Goal: Information Seeking & Learning: Find specific fact

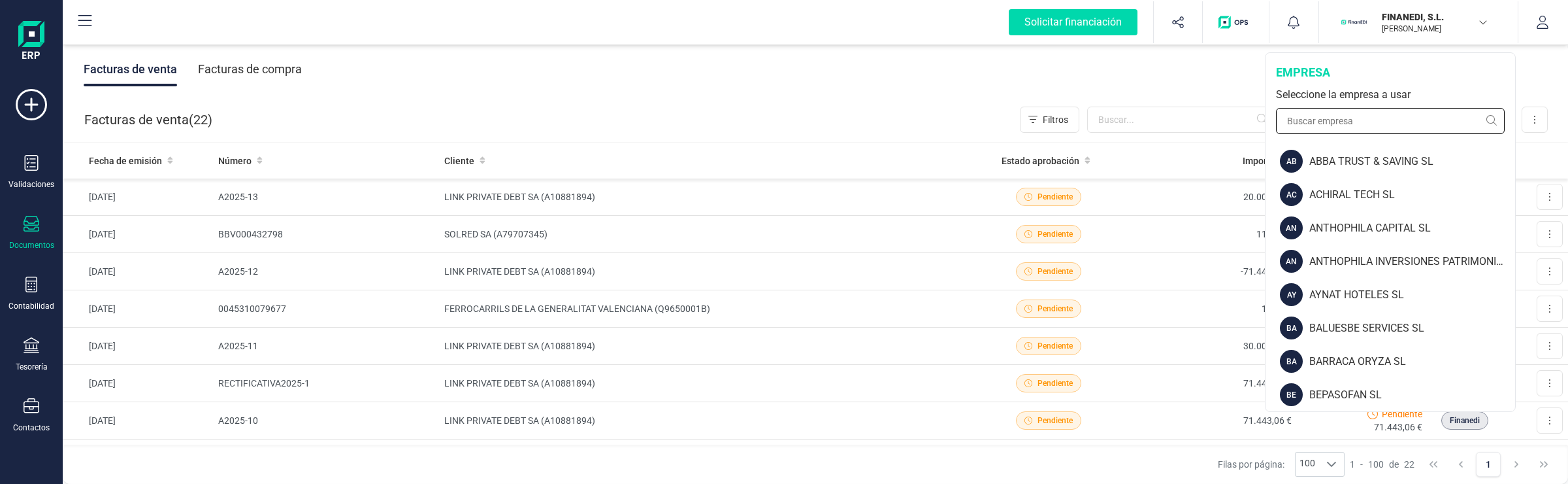
click at [1365, 122] on input "text" at bounding box center [1390, 120] width 229 height 26
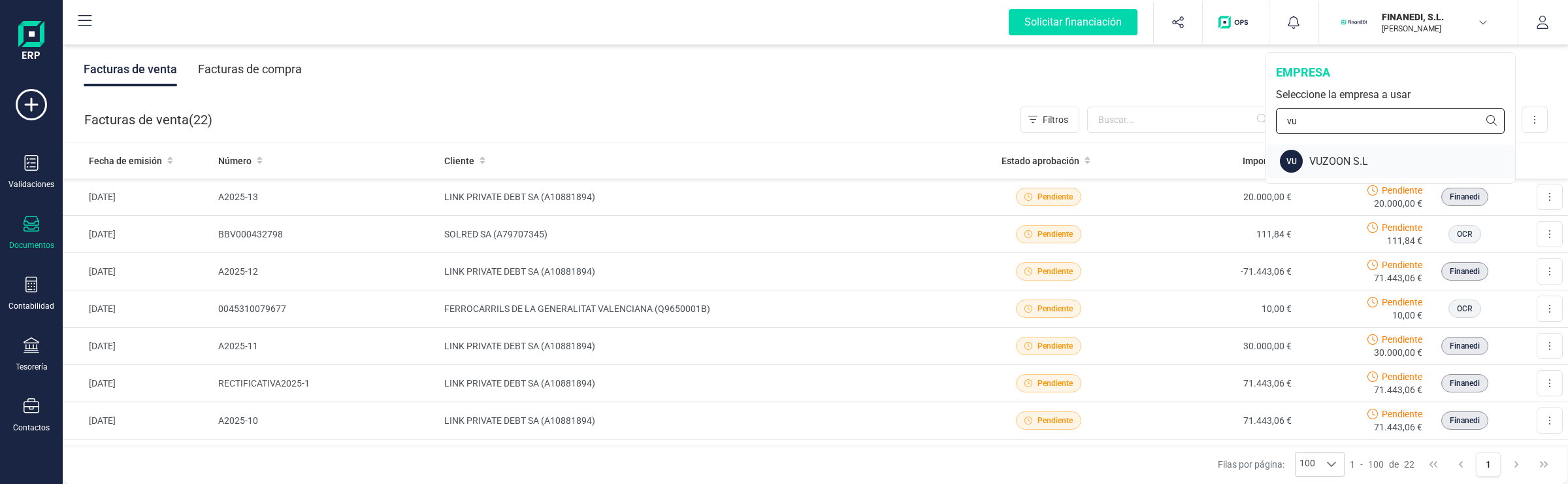
type input "vu"
click at [1363, 155] on div "VUZOON S.L" at bounding box center [1412, 161] width 206 height 15
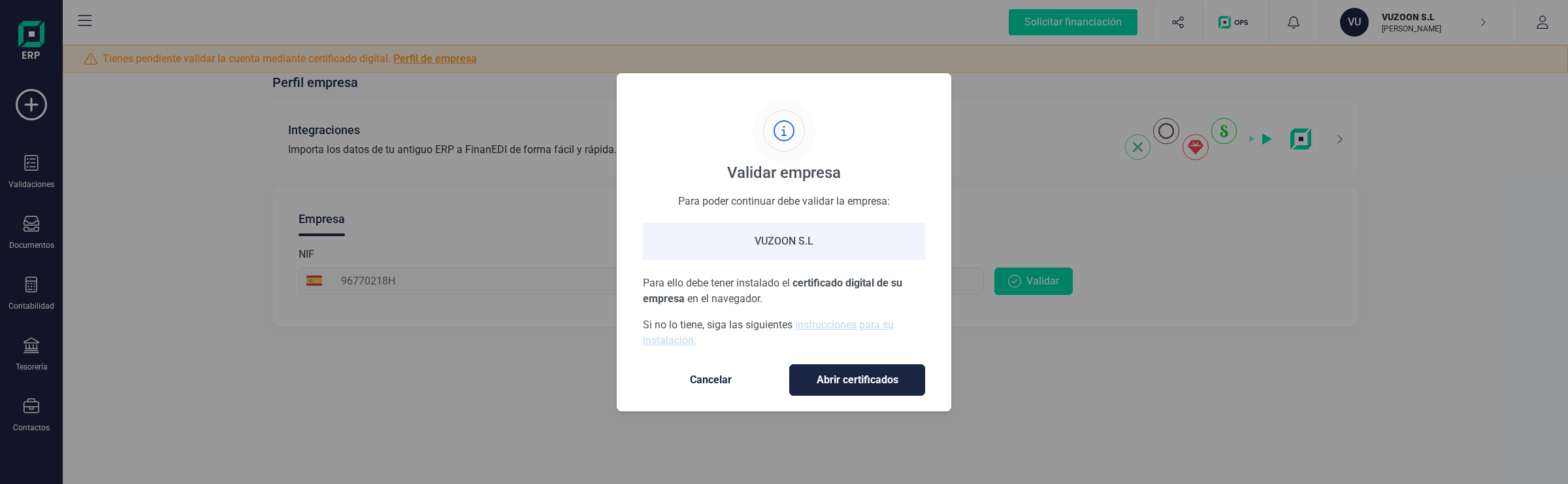
click at [882, 373] on span "Abrir certificados" at bounding box center [857, 380] width 108 height 15
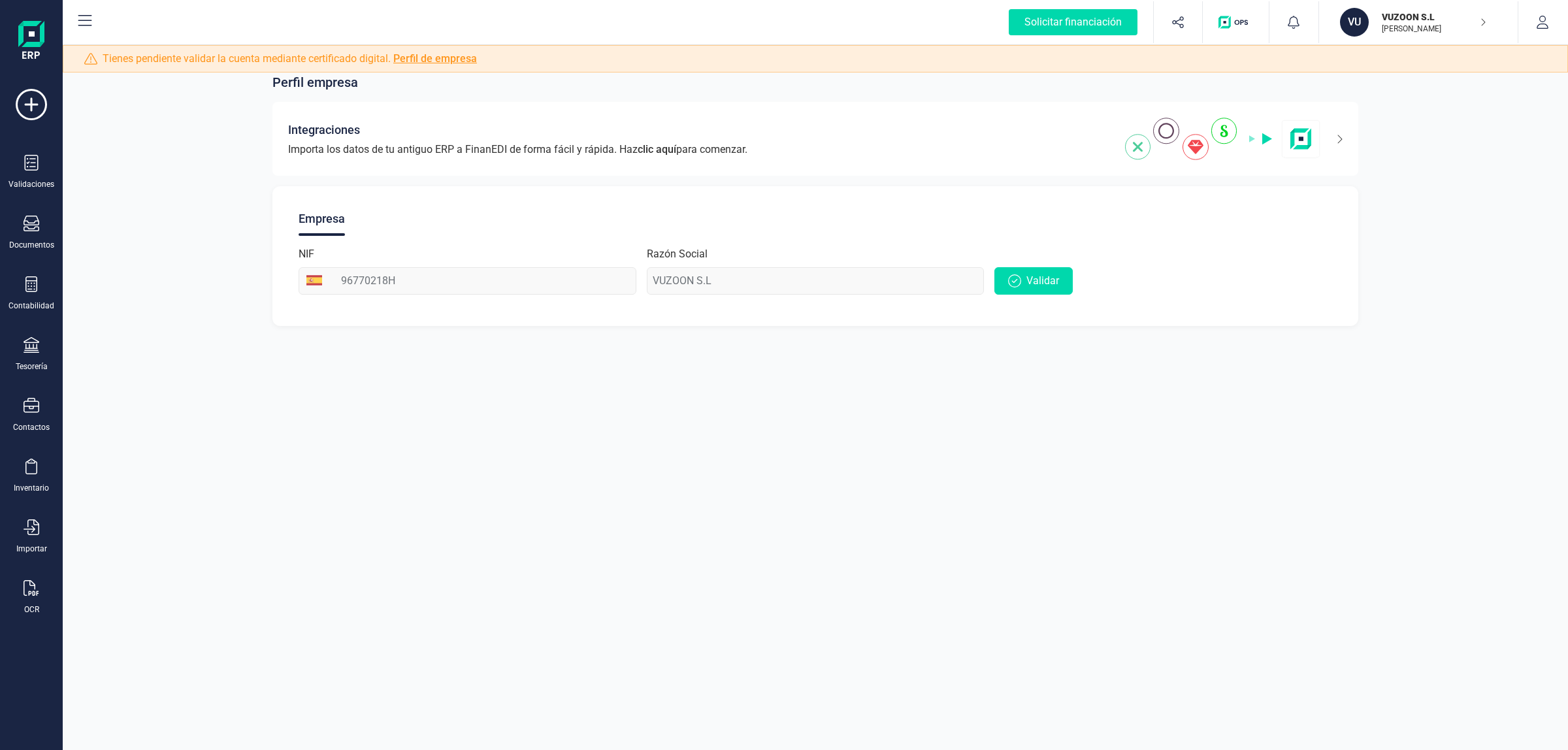
click at [1365, 31] on div "VU" at bounding box center [1356, 22] width 32 height 29
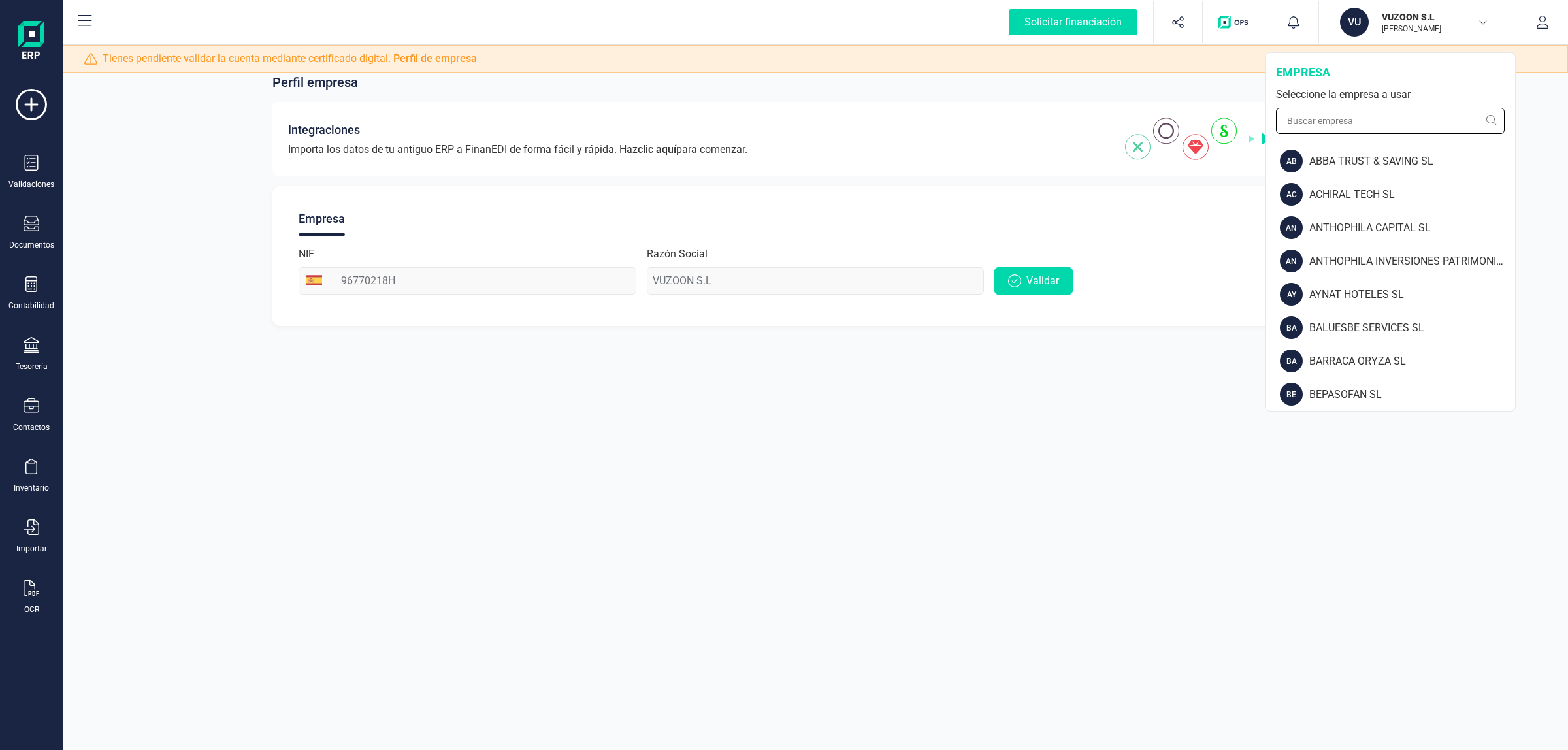
click at [1365, 115] on input "text" at bounding box center [1390, 120] width 229 height 26
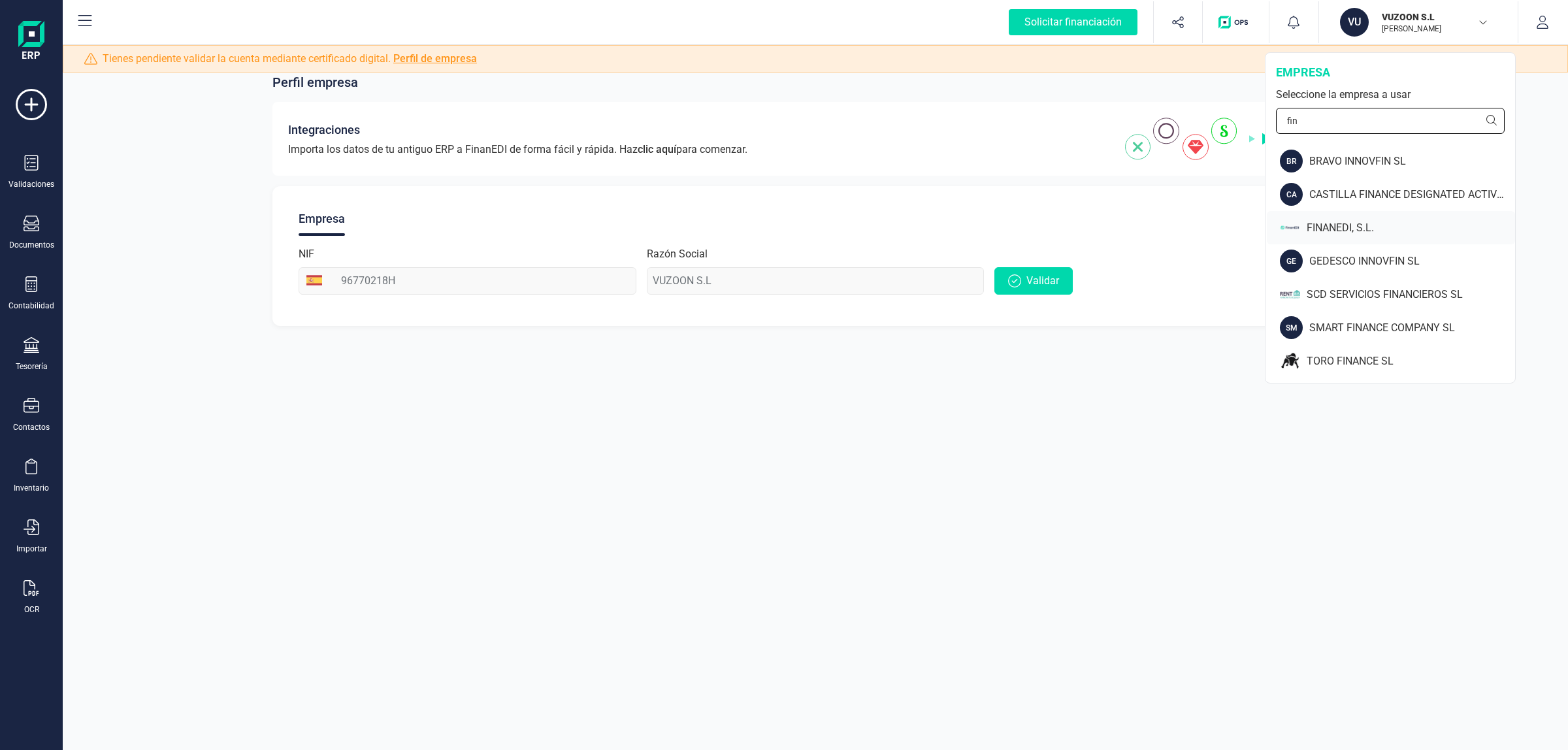
type input "fin"
click at [1337, 230] on div "FINANEDI, S.L." at bounding box center [1410, 228] width 208 height 15
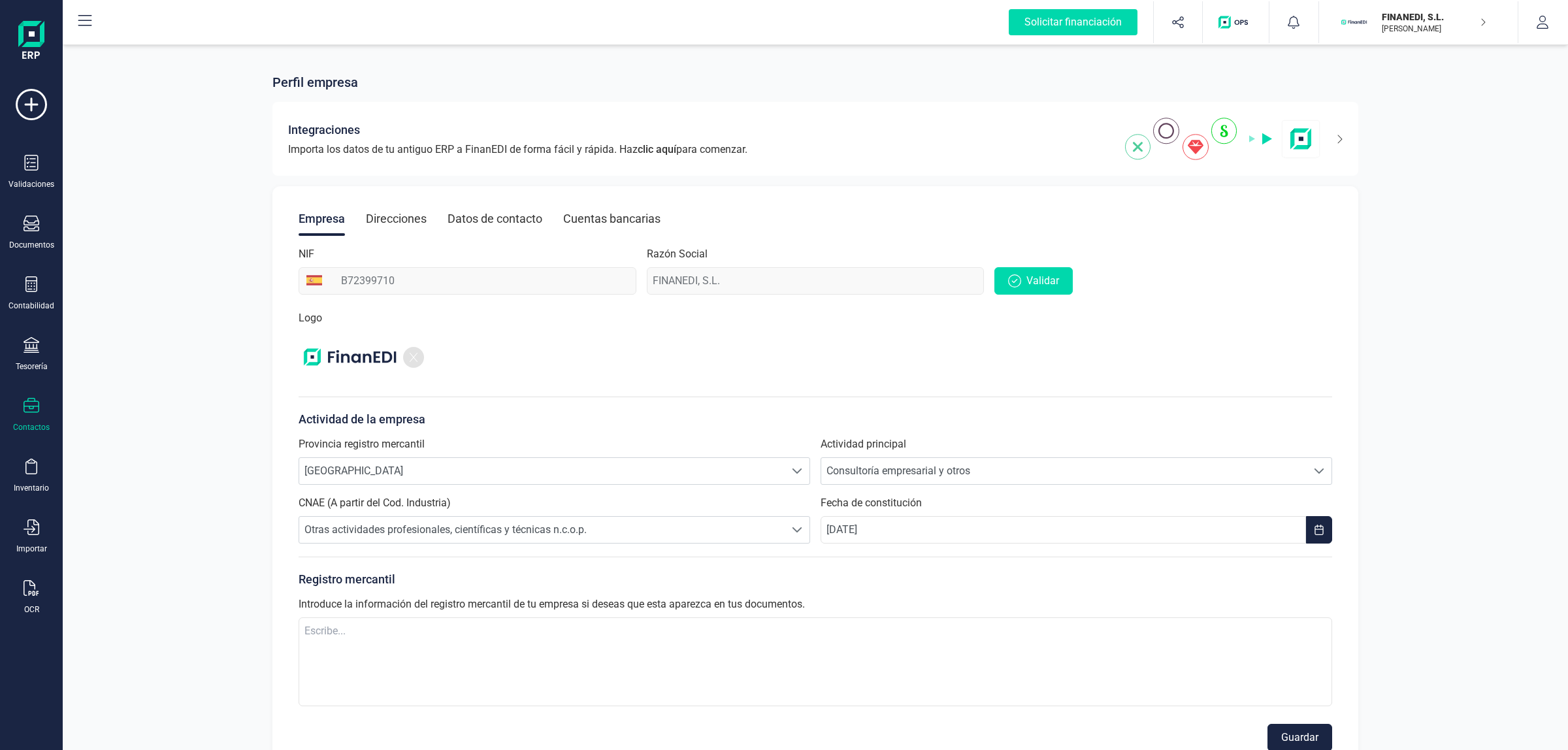
click at [30, 407] on icon at bounding box center [31, 406] width 15 height 15
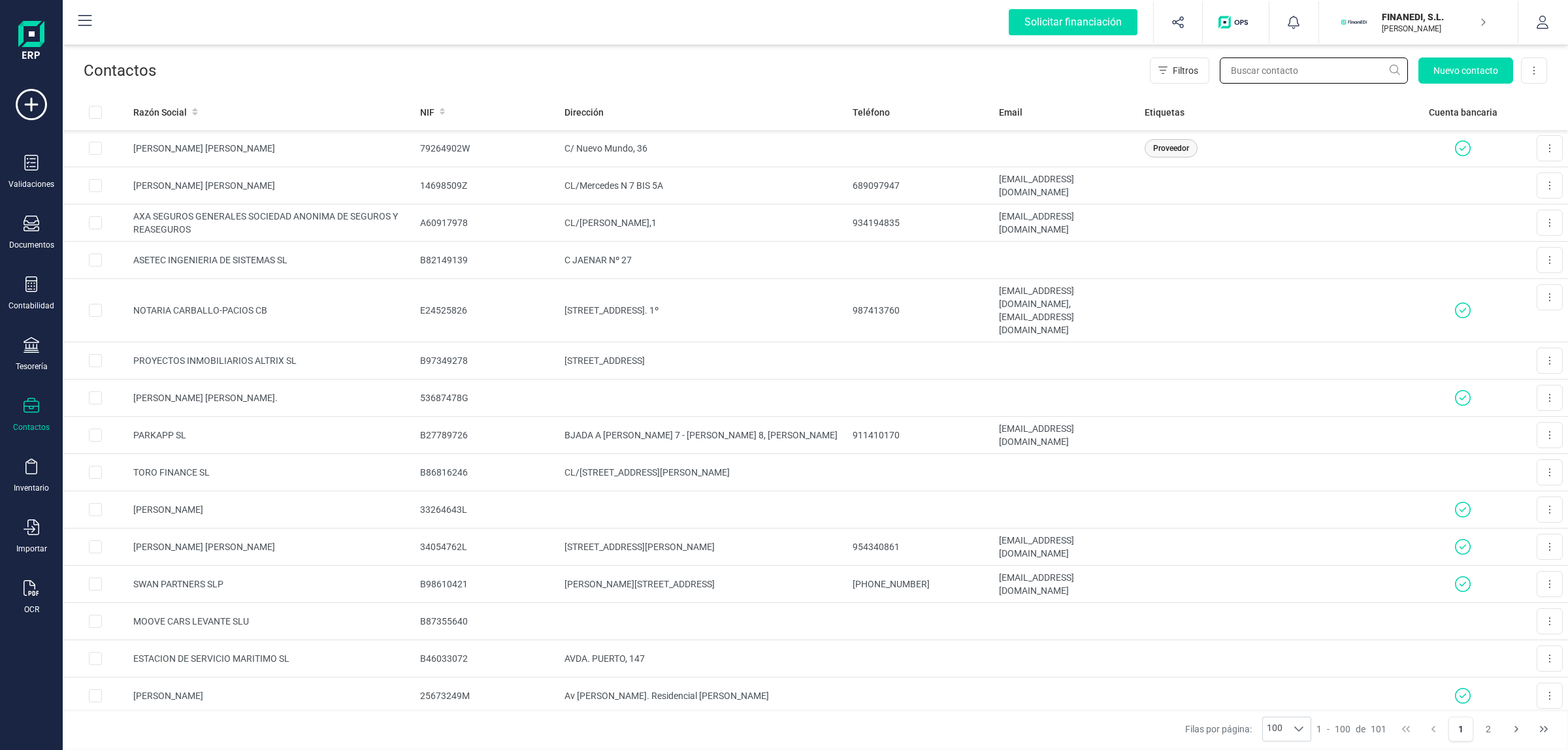
click at [1301, 70] on input "text" at bounding box center [1314, 70] width 188 height 26
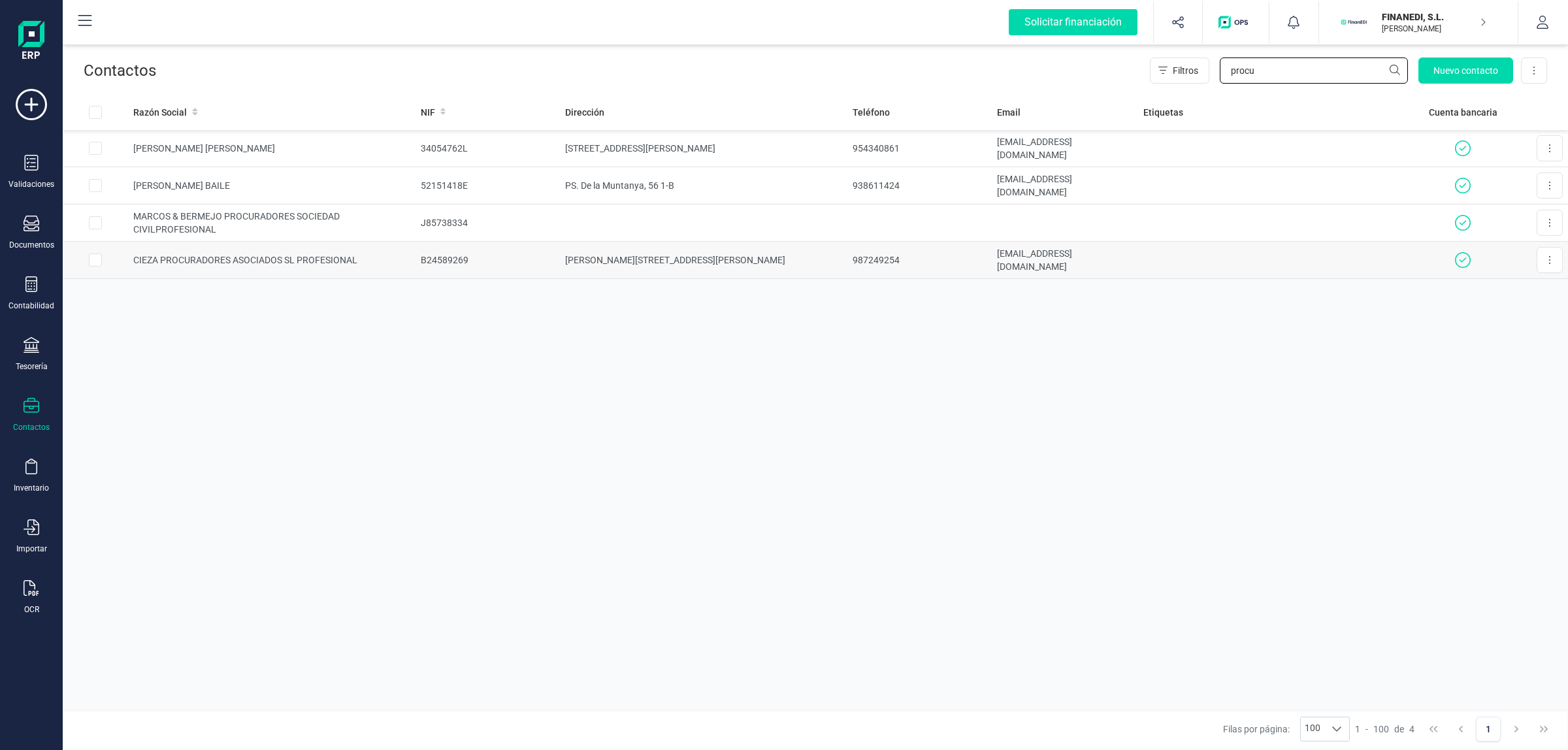
type input "procu"
click at [374, 264] on td "CIEZA PROCURADORES ASOCIADOS SL PROFESIONAL" at bounding box center [271, 260] width 288 height 37
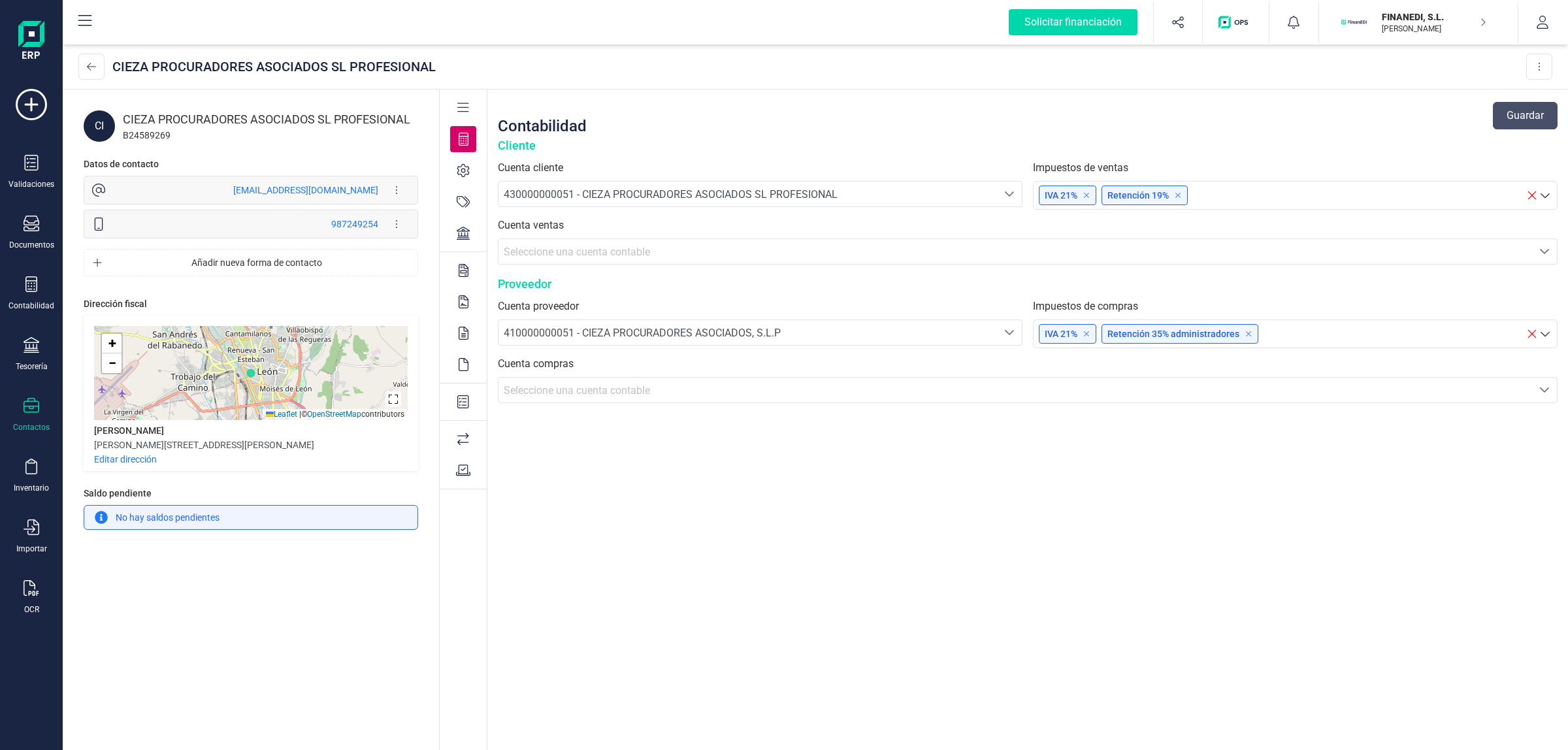
click at [464, 278] on div at bounding box center [463, 270] width 26 height 26
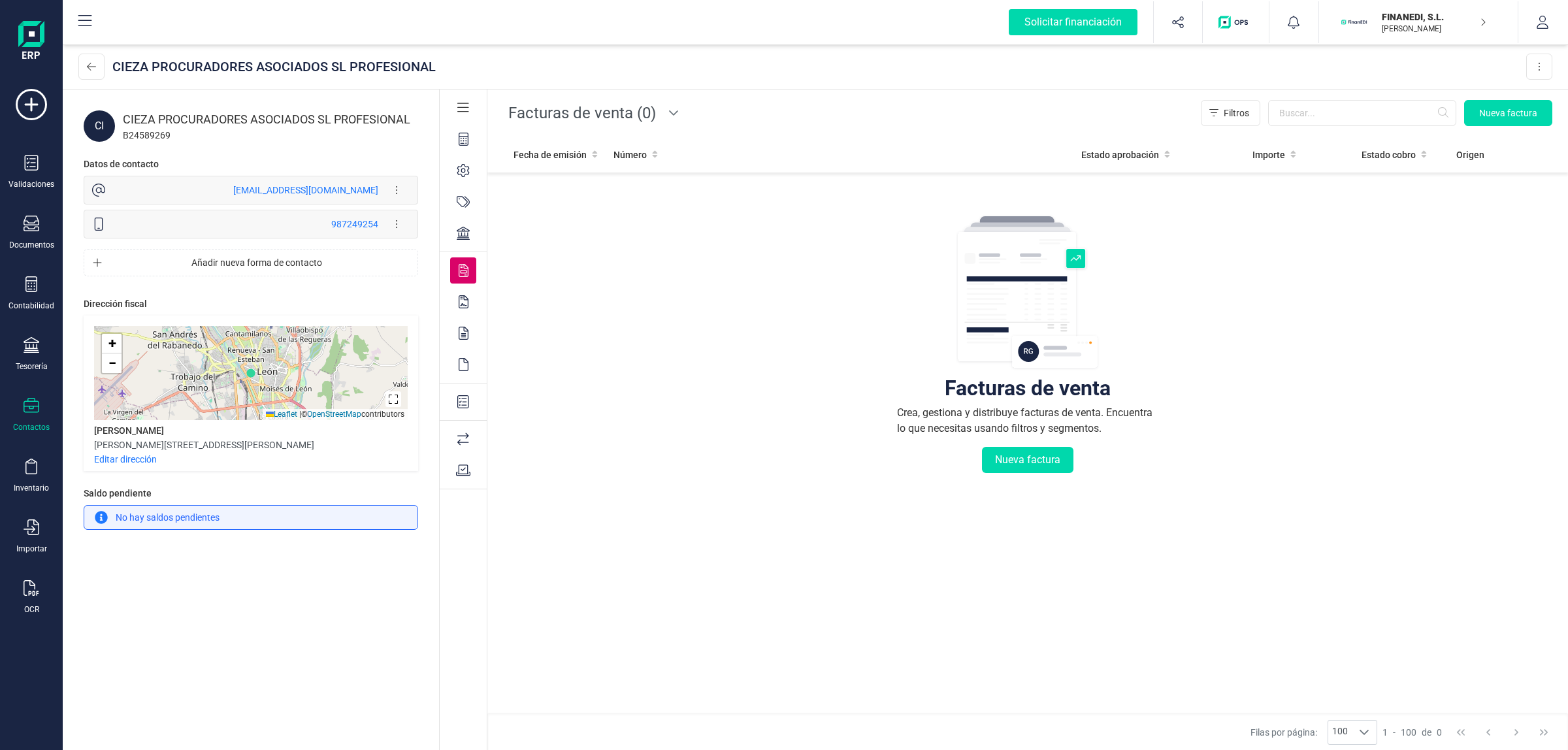
click at [576, 122] on span "Facturas de venta (0)" at bounding box center [582, 112] width 158 height 32
click at [596, 176] on span "Facturas de compra (19)" at bounding box center [570, 173] width 114 height 15
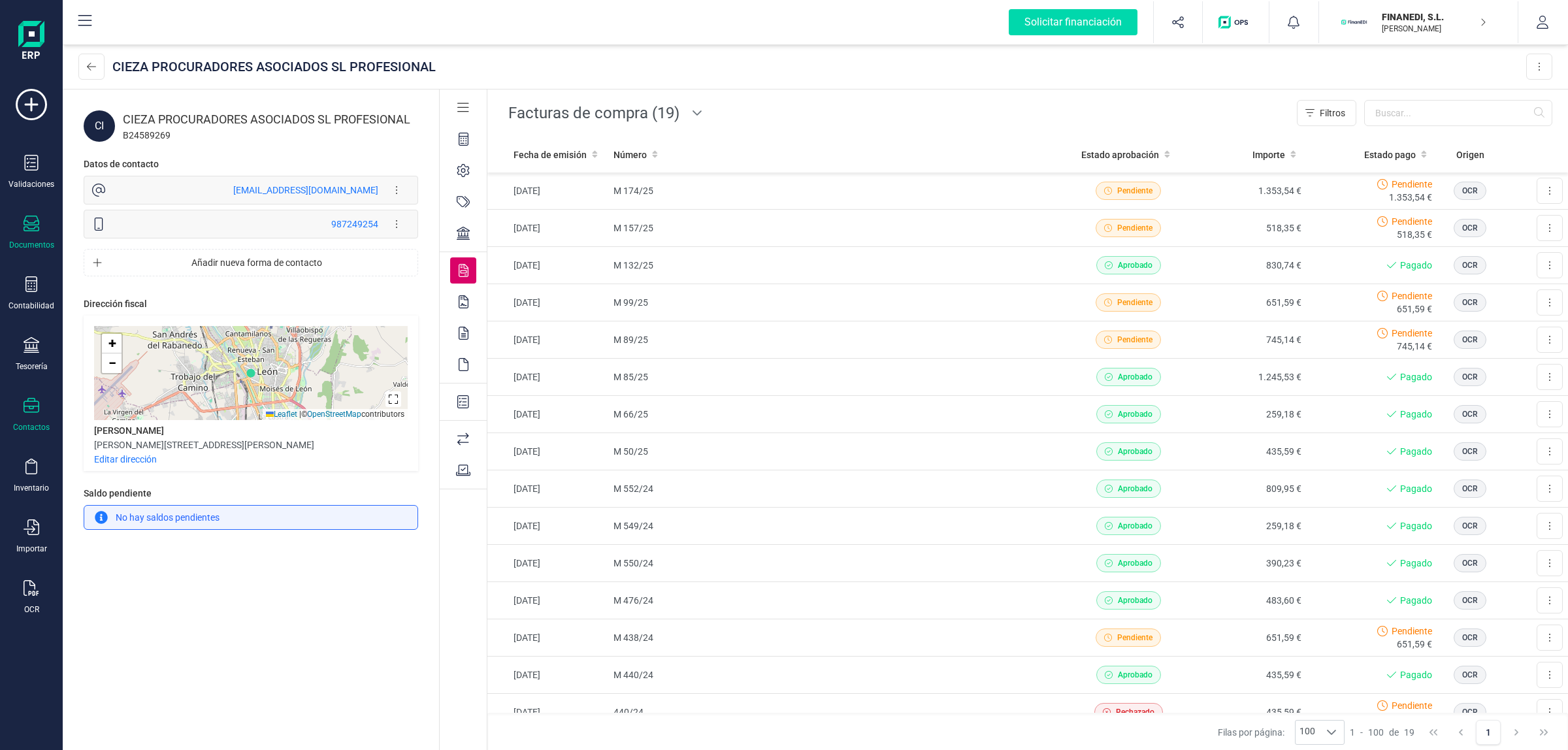
click at [27, 232] on div at bounding box center [31, 225] width 15 height 19
click at [163, 187] on div at bounding box center [159, 188] width 23 height 15
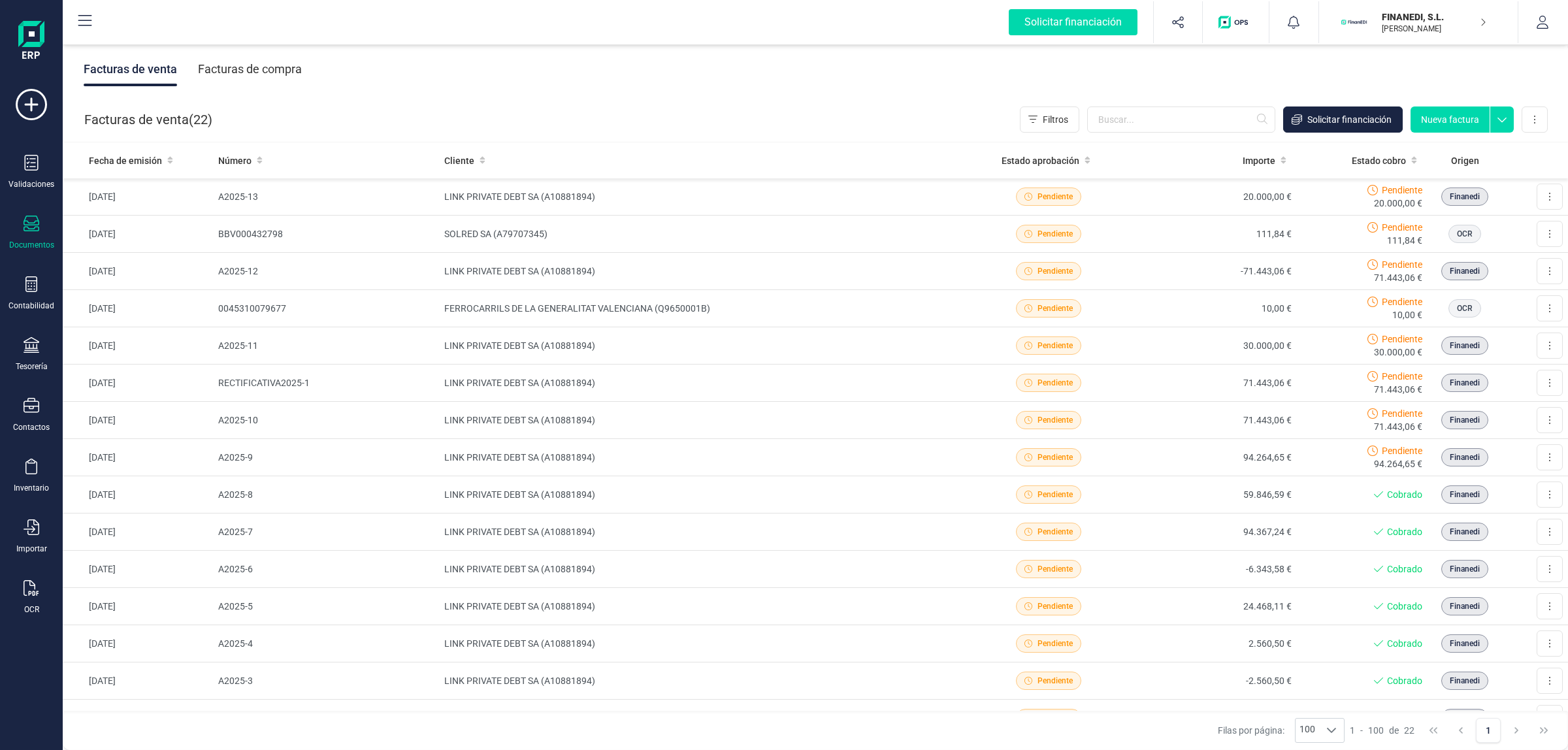
click at [266, 70] on div "Facturas de compra" at bounding box center [250, 69] width 104 height 34
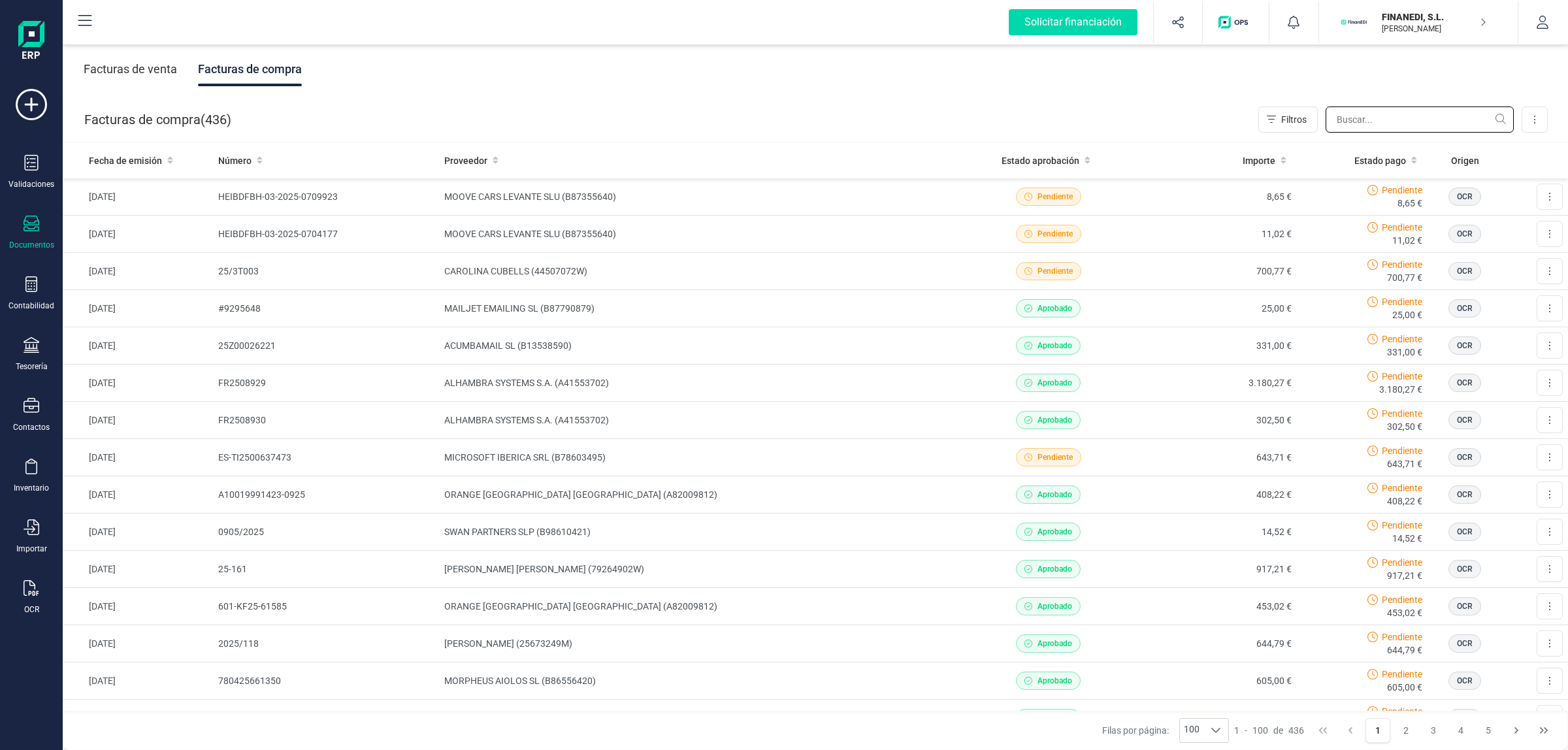
click at [1408, 108] on input "text" at bounding box center [1420, 119] width 188 height 26
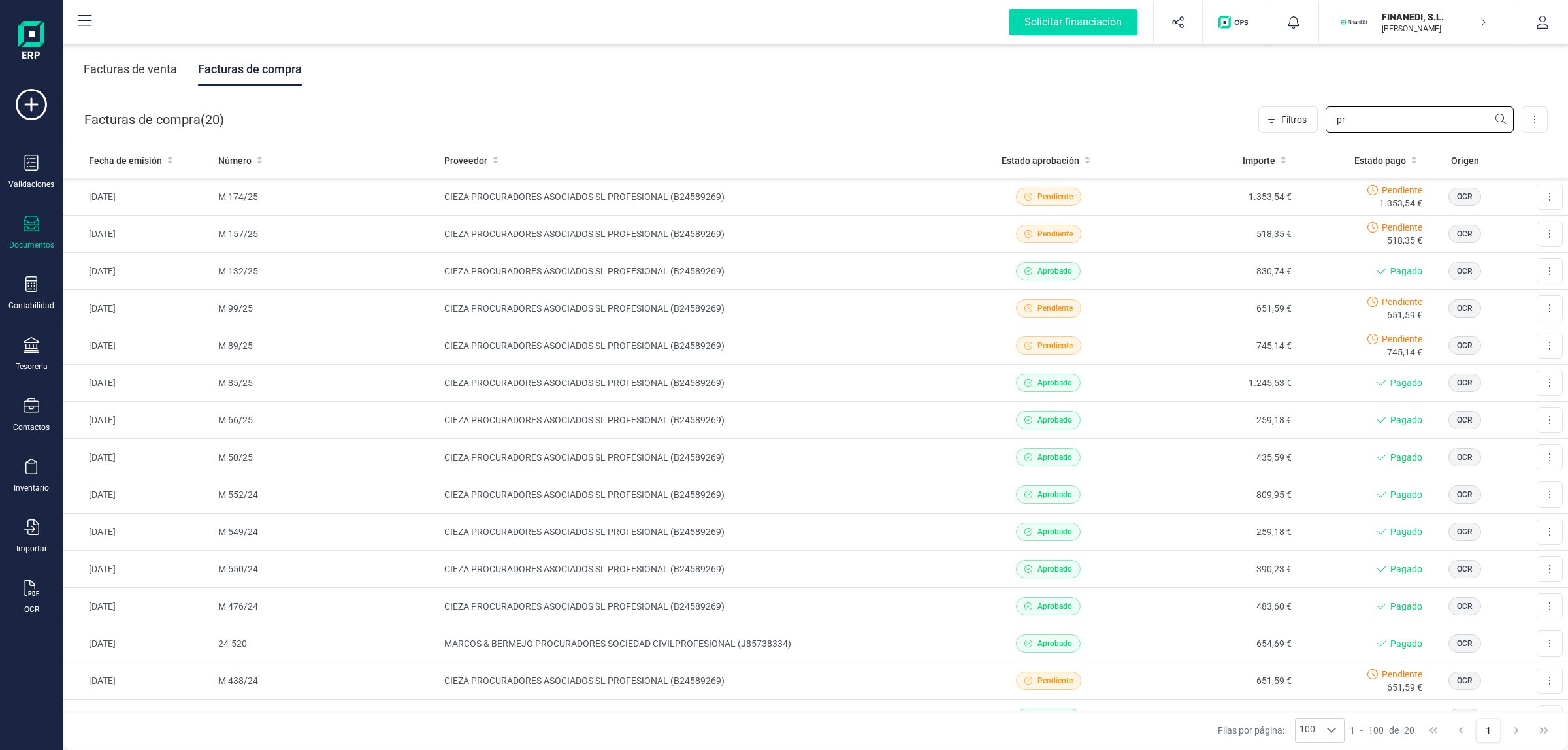
type input "p"
type input "cieza"
click at [37, 179] on div "Validaciones" at bounding box center [31, 184] width 46 height 11
